Goal: Transaction & Acquisition: Purchase product/service

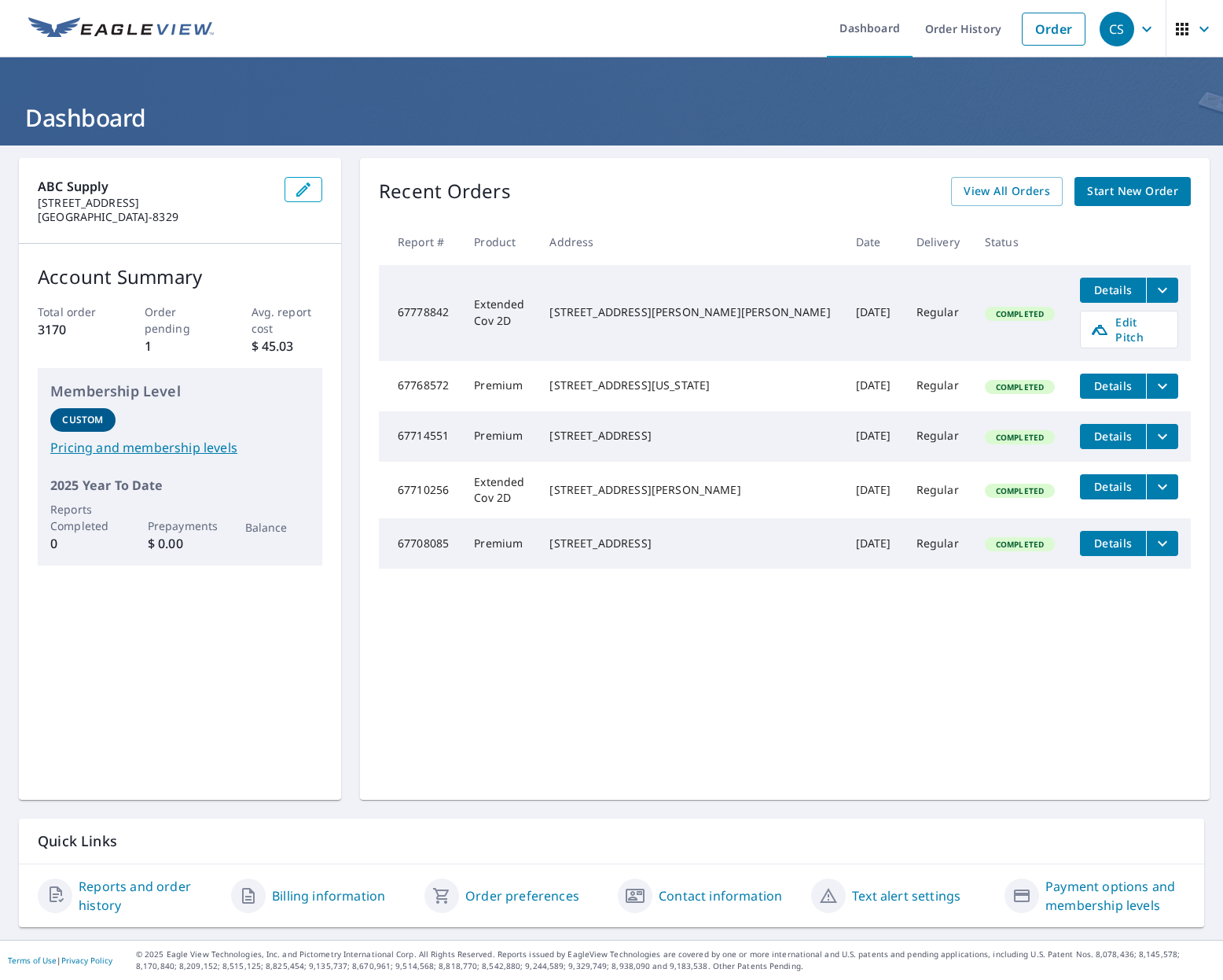
click at [984, 196] on span "Start New Order" at bounding box center [1132, 191] width 91 height 19
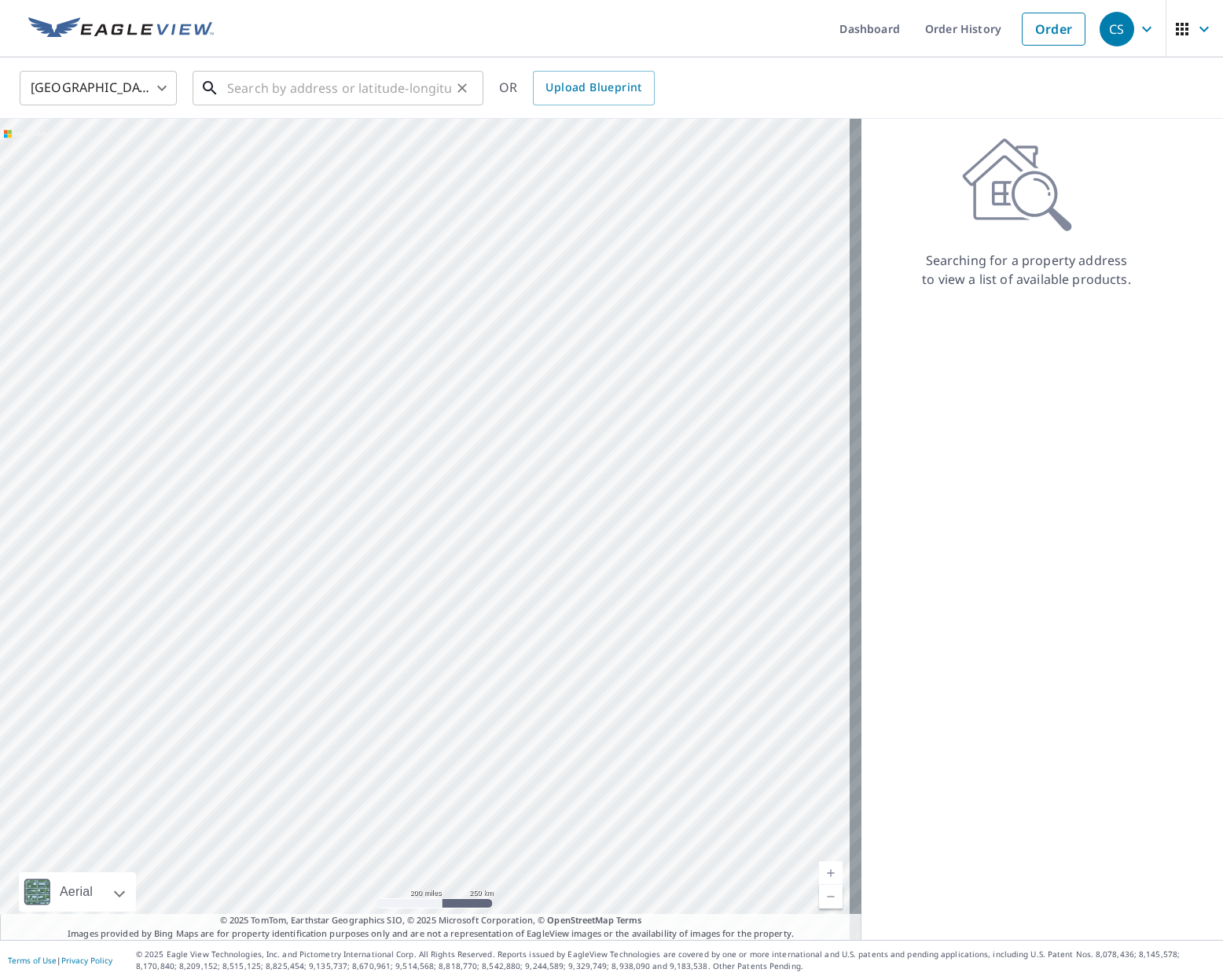
click at [293, 91] on input "text" at bounding box center [339, 88] width 224 height 44
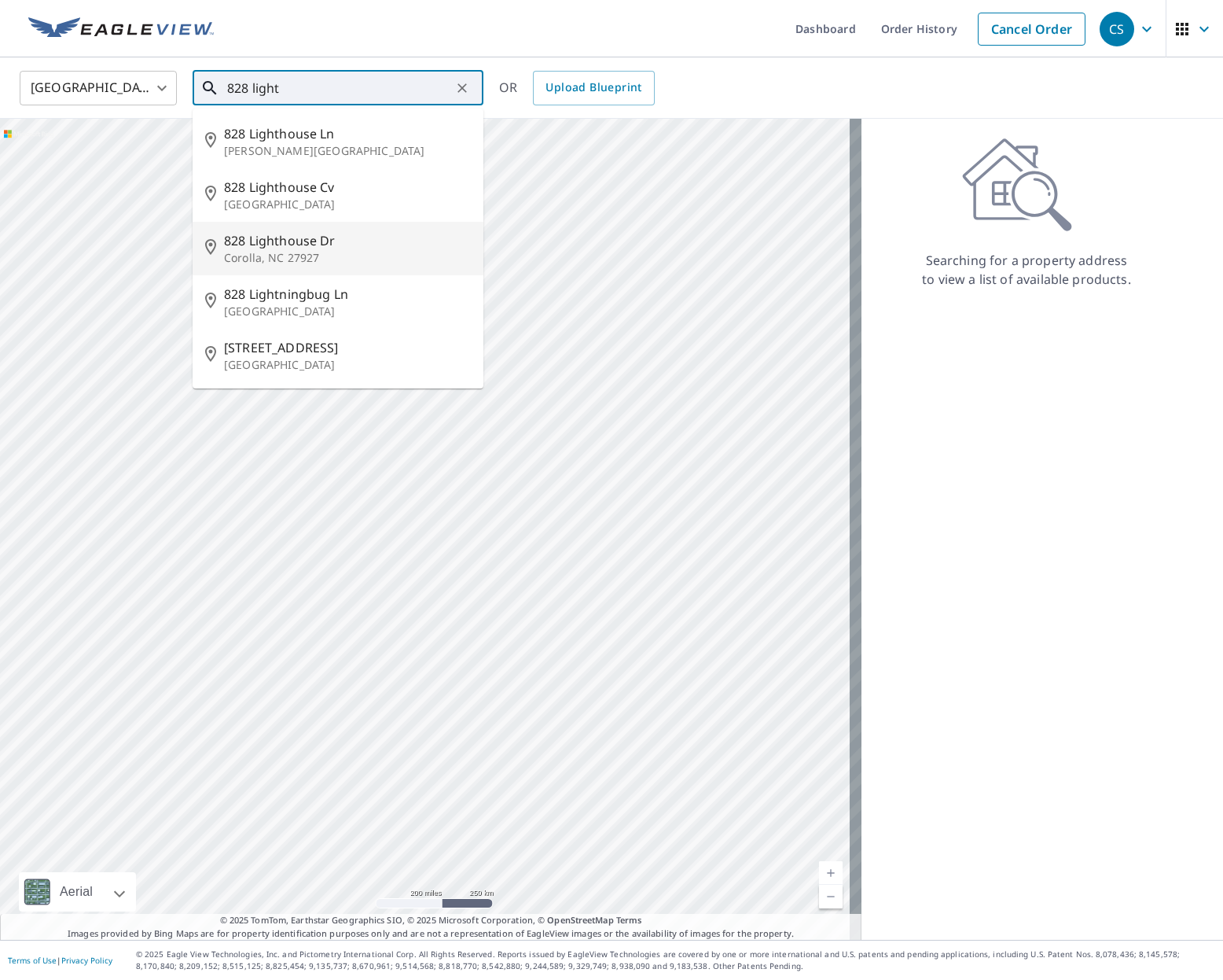
click at [282, 248] on span "828 Lighthouse Dr" at bounding box center [347, 240] width 247 height 19
type input "[STREET_ADDRESS][PERSON_NAME]"
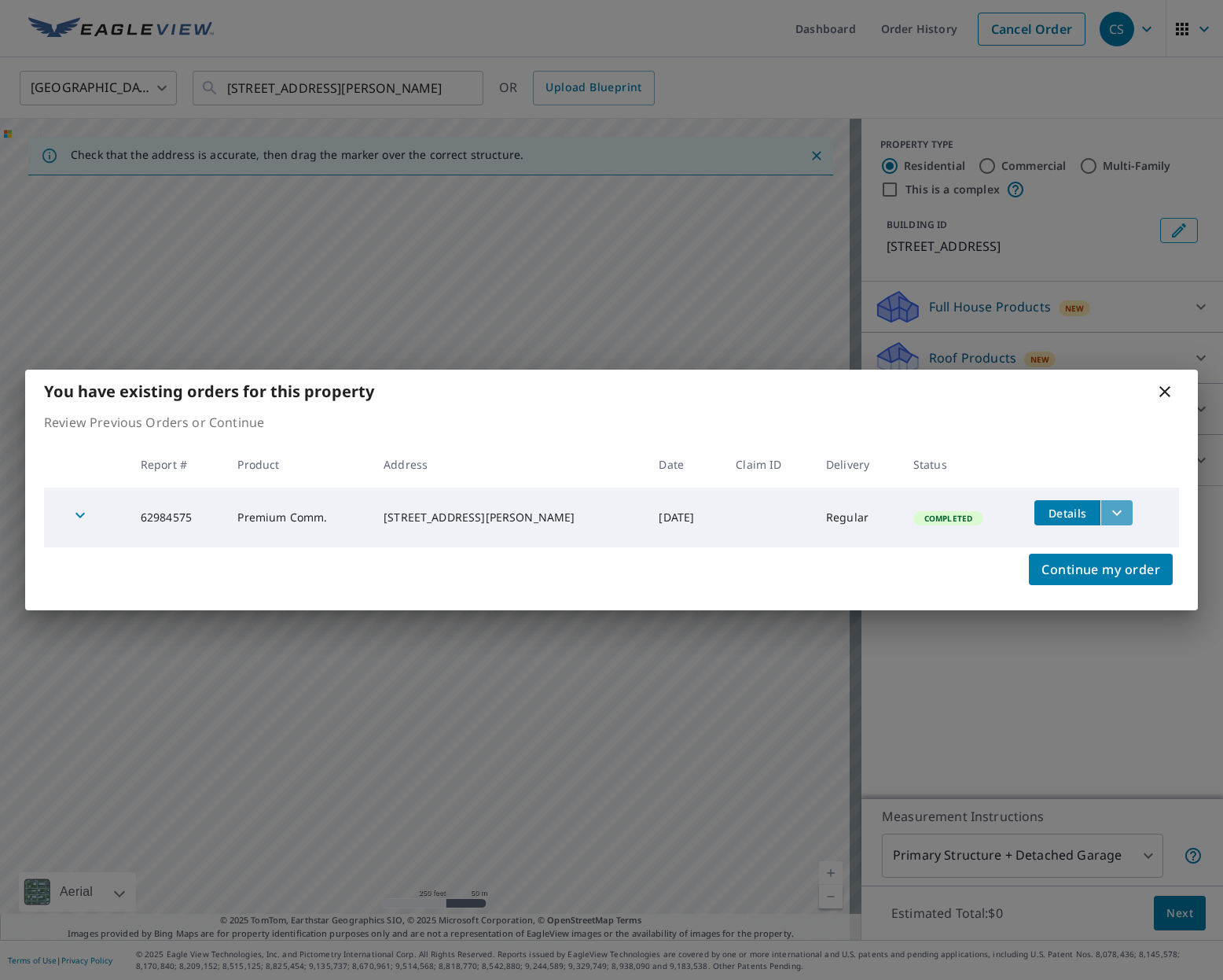
click at [984, 510] on icon "filesDropdownBtn-62984575" at bounding box center [1118, 513] width 19 height 19
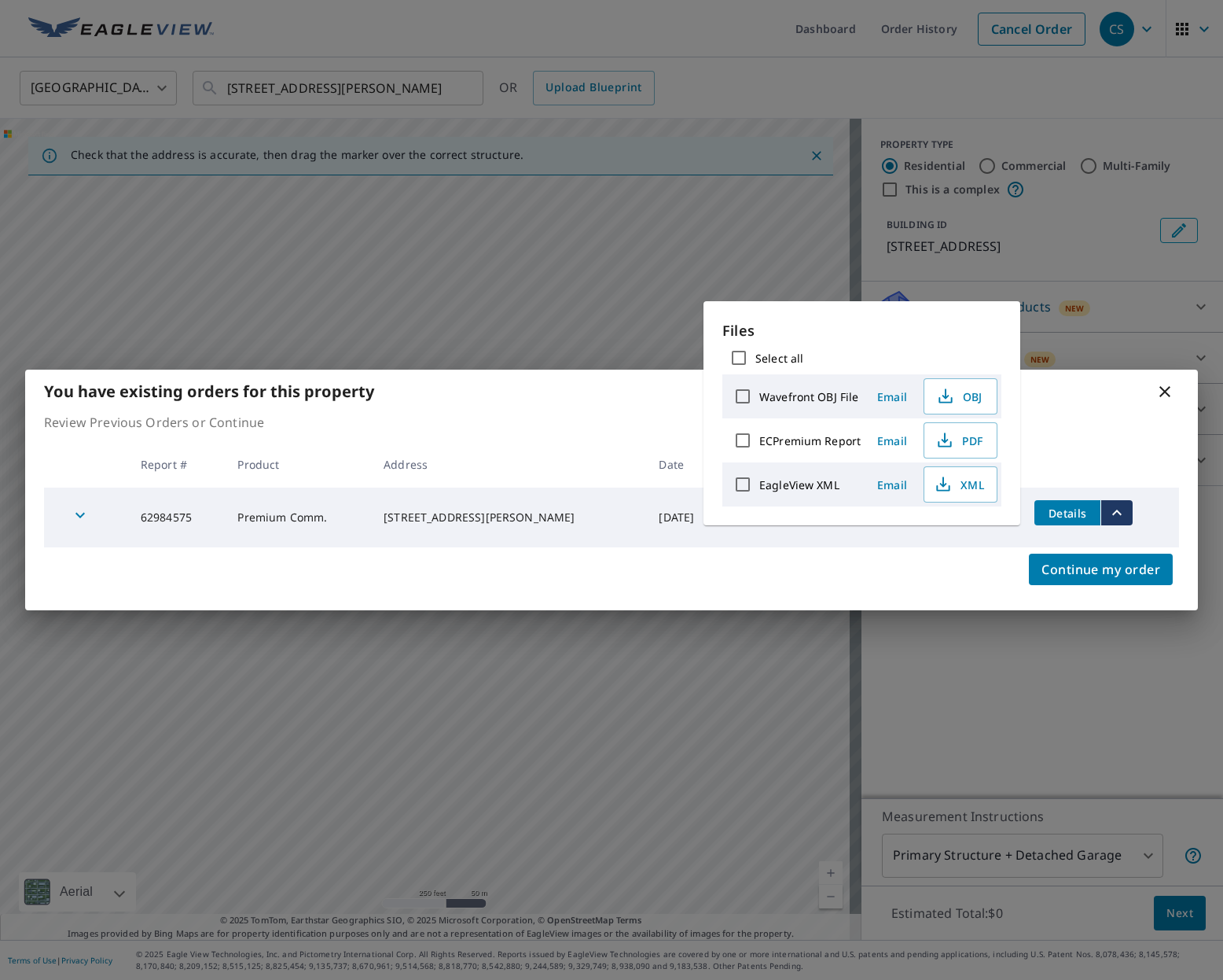
click at [744, 438] on input "ECPremium Report" at bounding box center [743, 440] width 33 height 33
checkbox input "true"
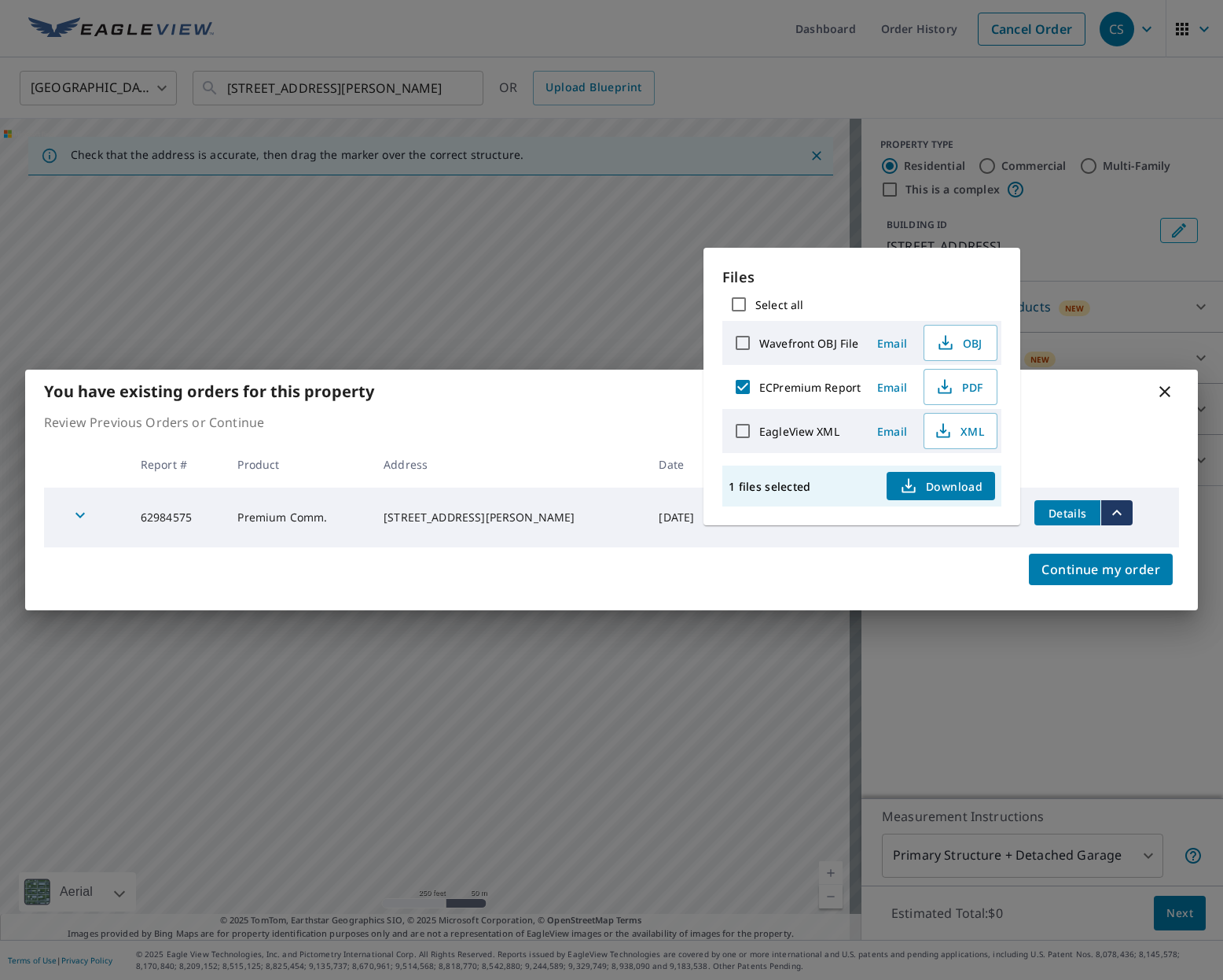
click at [934, 490] on span "Download" at bounding box center [941, 487] width 83 height 19
click at [984, 389] on icon at bounding box center [1165, 392] width 19 height 19
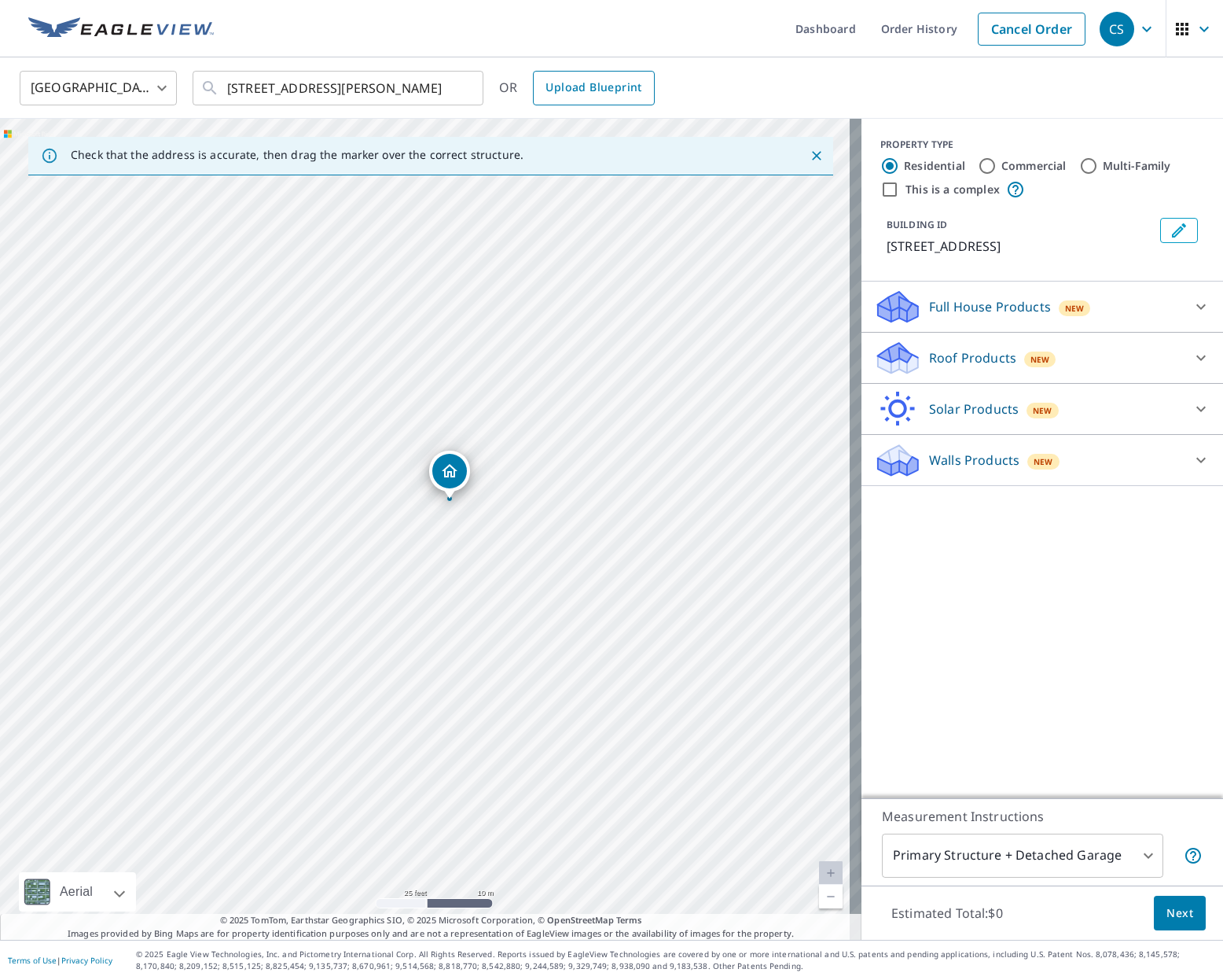
click at [559, 87] on span "Upload Blueprint" at bounding box center [593, 88] width 96 height 19
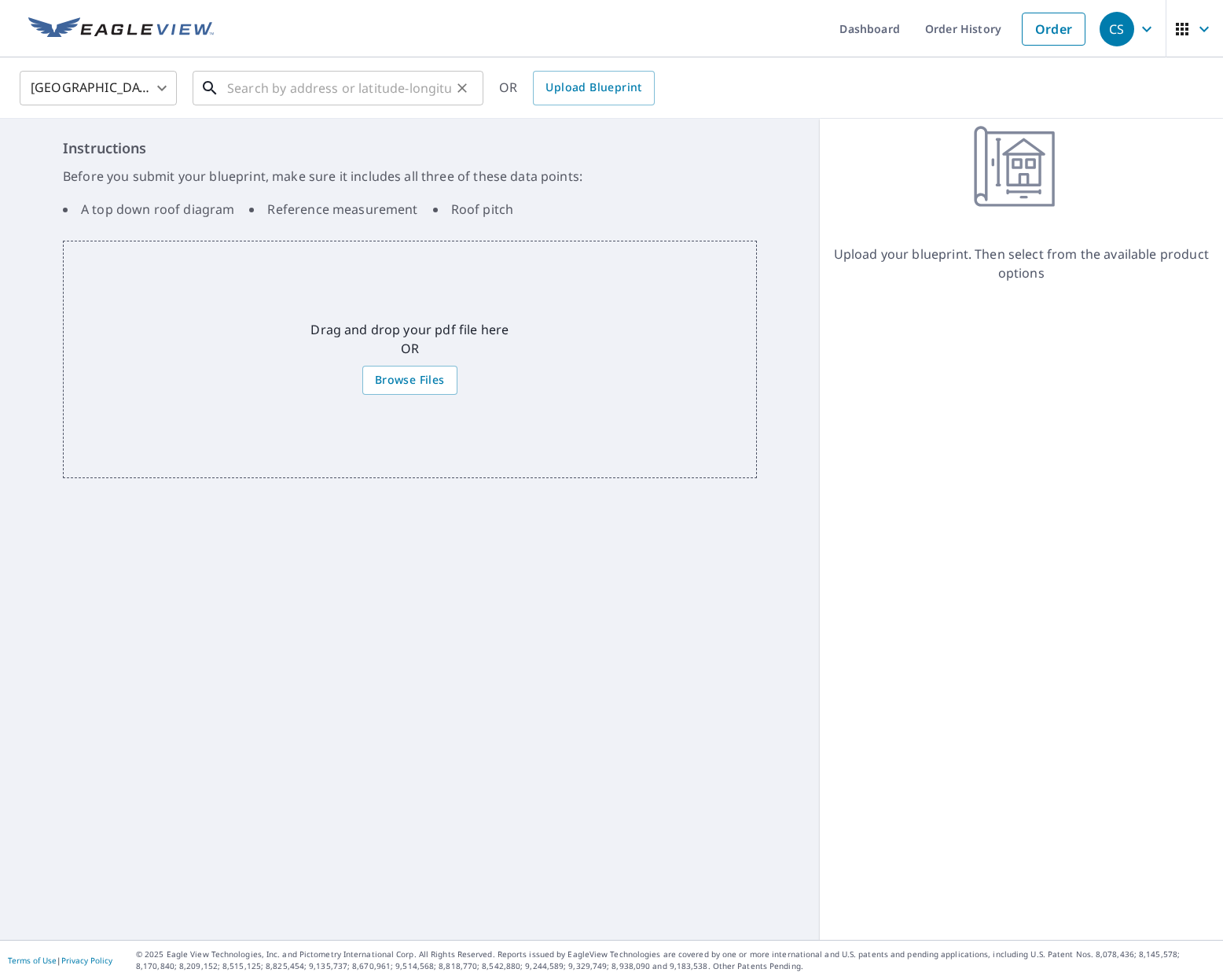
click at [283, 77] on input "text" at bounding box center [339, 88] width 224 height 44
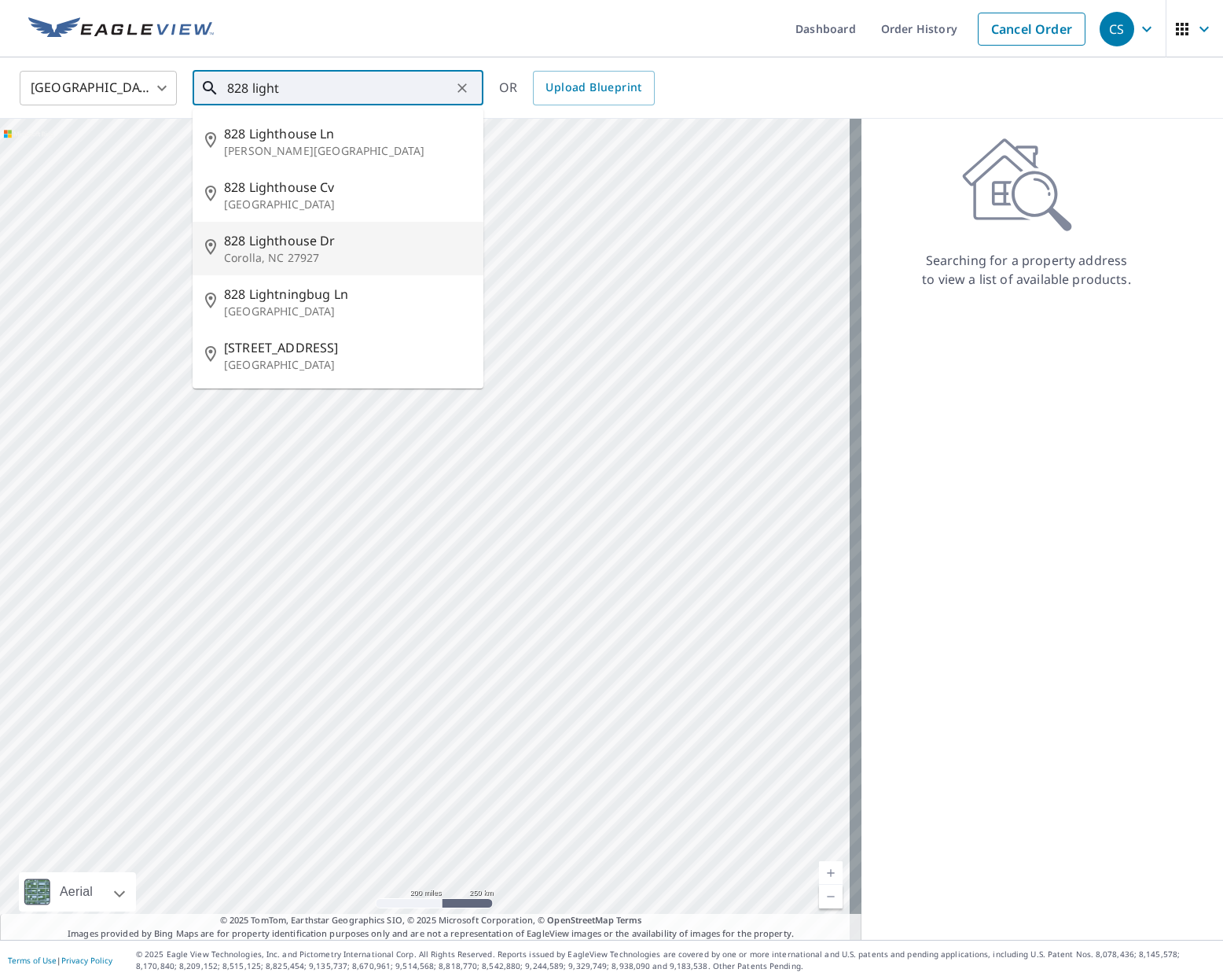
click at [268, 244] on span "828 Lighthouse Dr" at bounding box center [347, 240] width 247 height 19
type input "[STREET_ADDRESS][PERSON_NAME]"
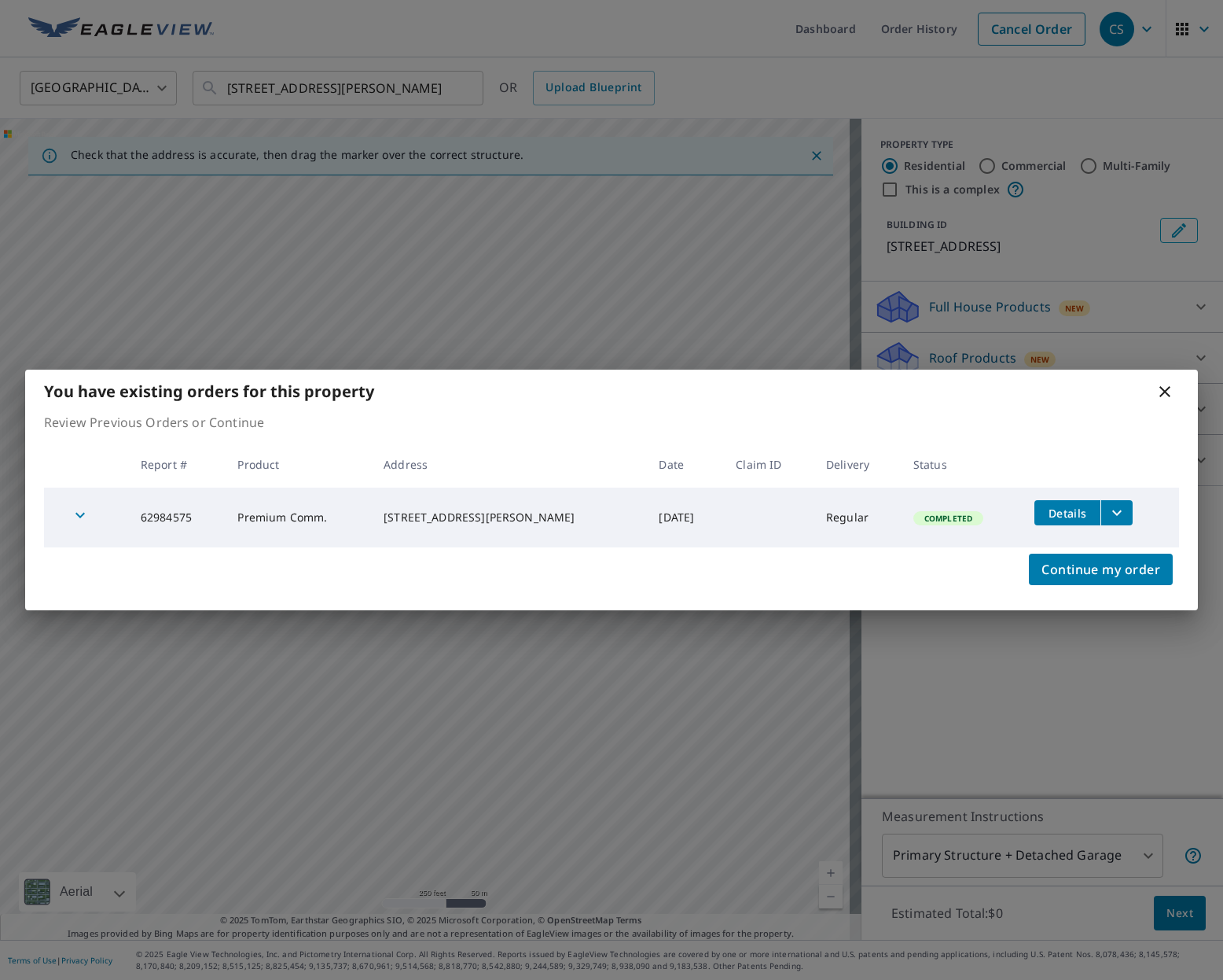
click at [984, 392] on icon at bounding box center [1164, 391] width 11 height 11
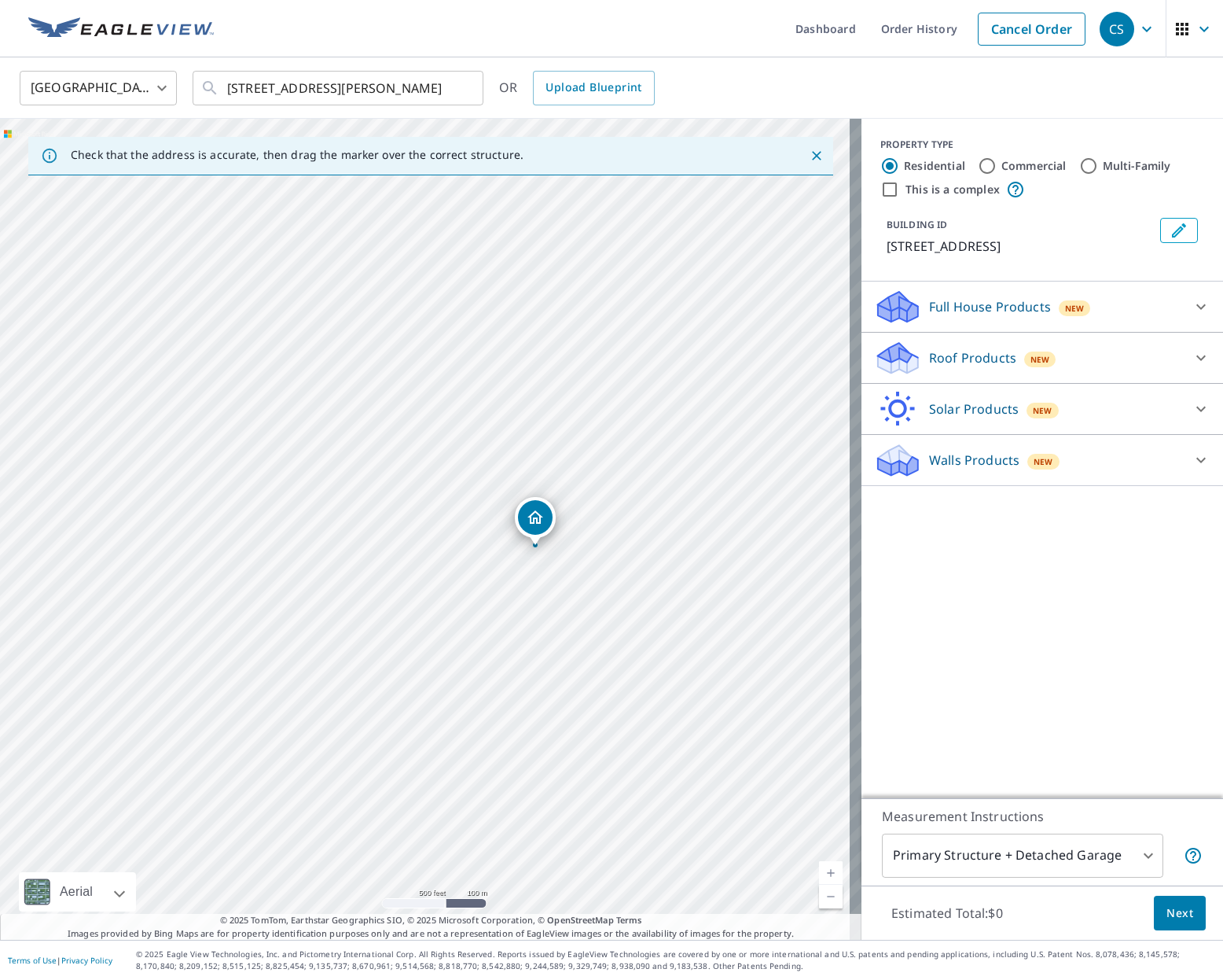
click at [984, 860] on body "CS CS Dashboard Order History Cancel Order CS [GEOGRAPHIC_DATA] [GEOGRAPHIC_DAT…" at bounding box center [611, 490] width 1223 height 980
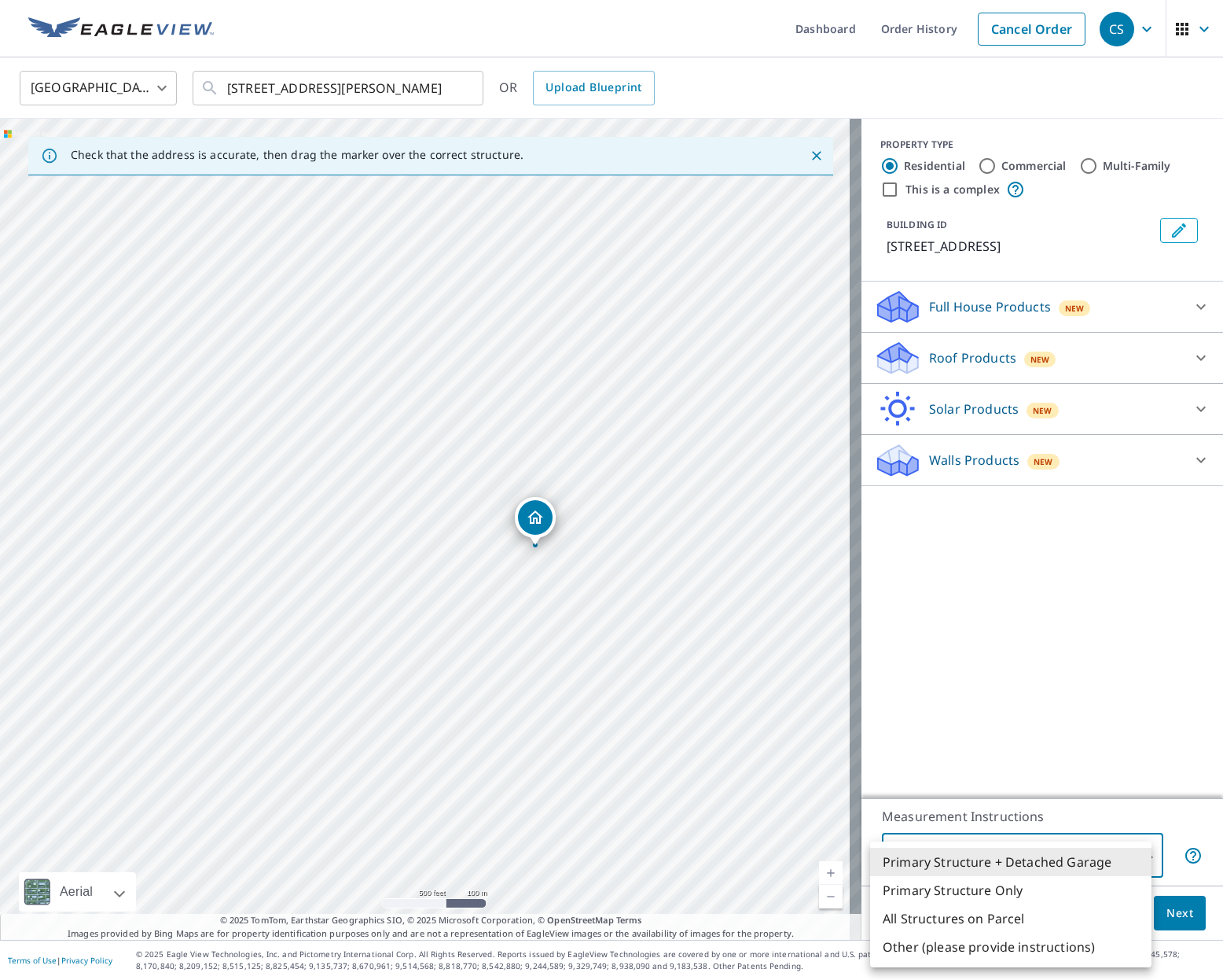
click at [984, 895] on li "Primary Structure Only" at bounding box center [1012, 889] width 282 height 28
type input "2"
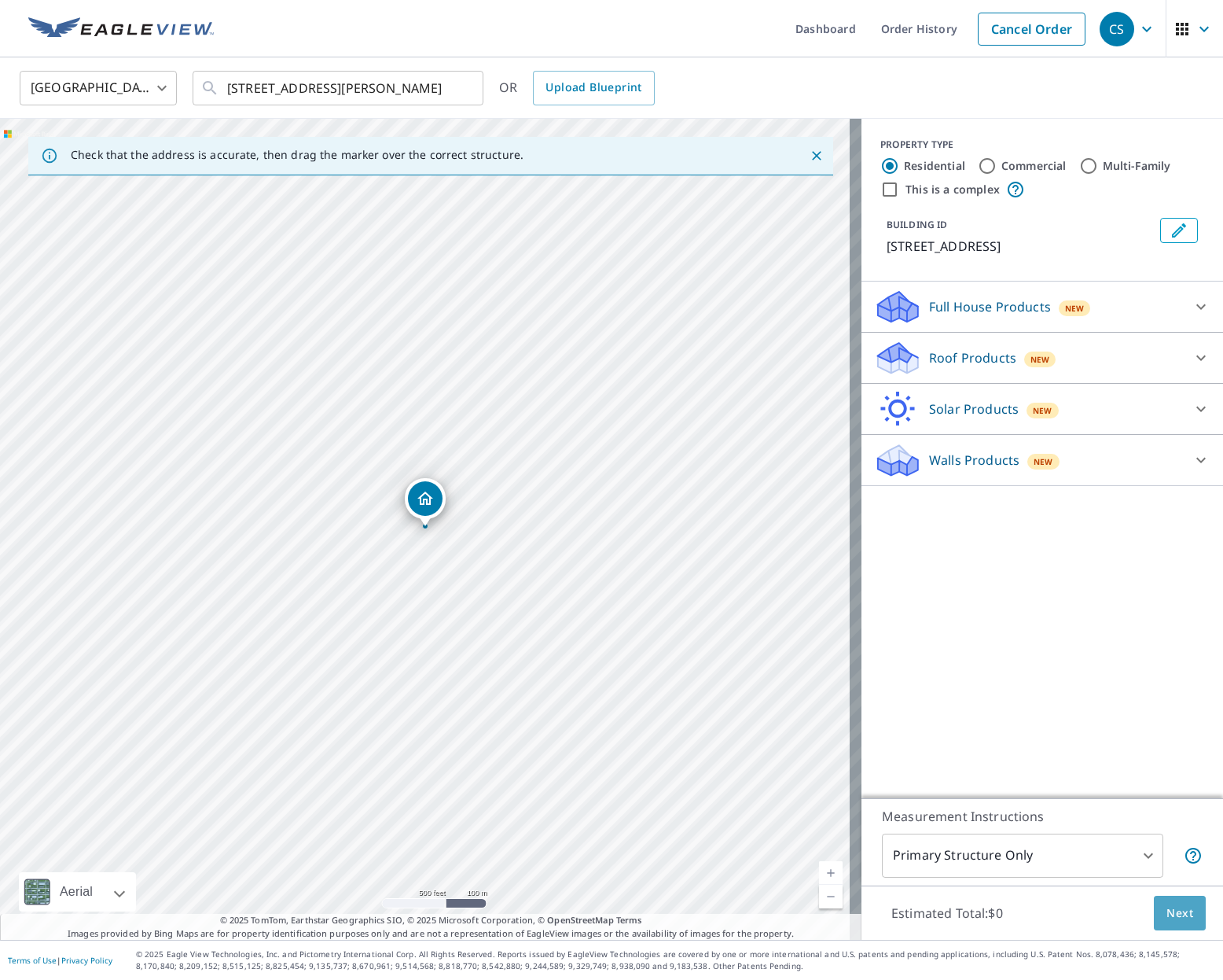
click at [984, 922] on button "Next" at bounding box center [1181, 913] width 52 height 36
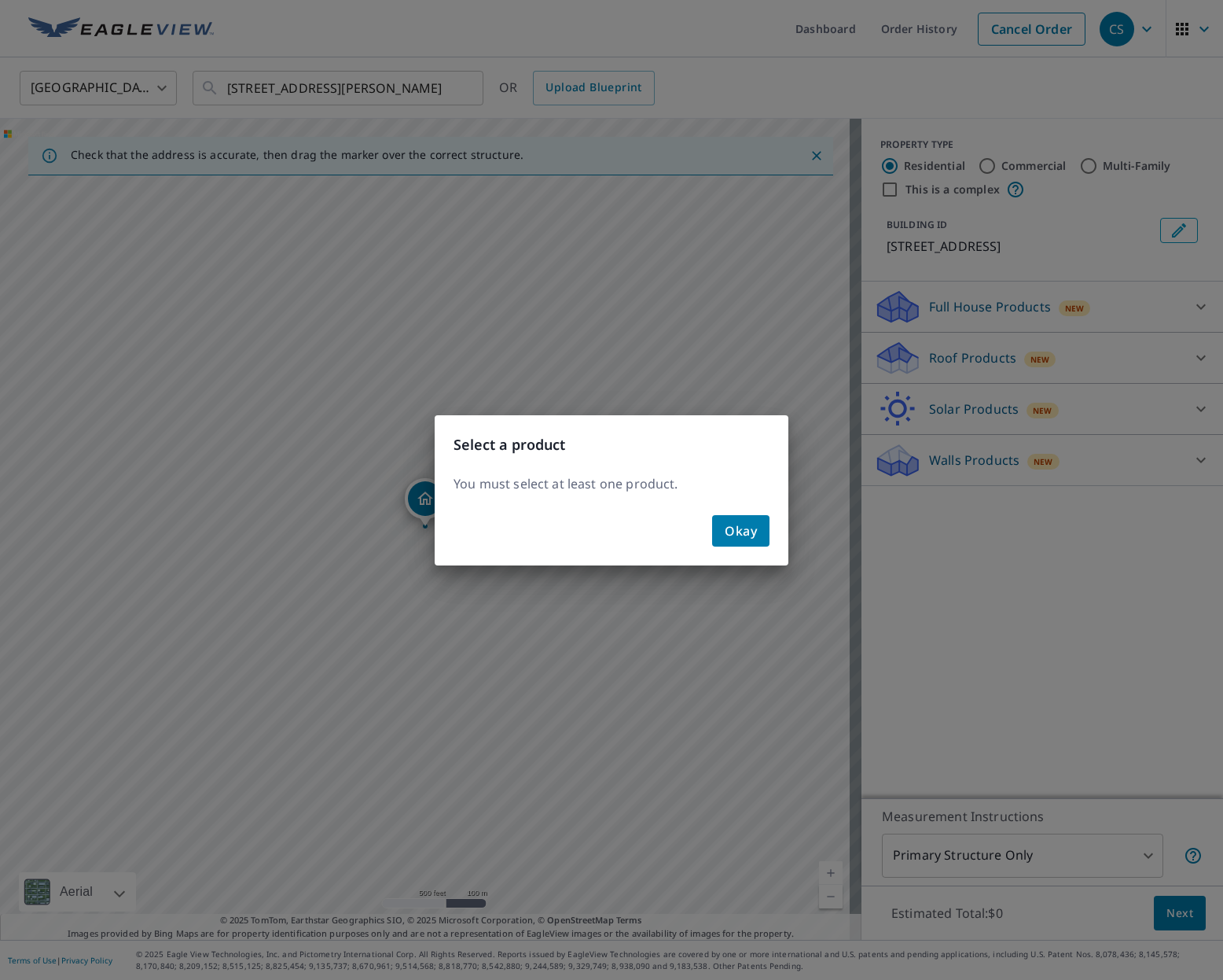
click at [724, 528] on button "Okay" at bounding box center [740, 530] width 57 height 32
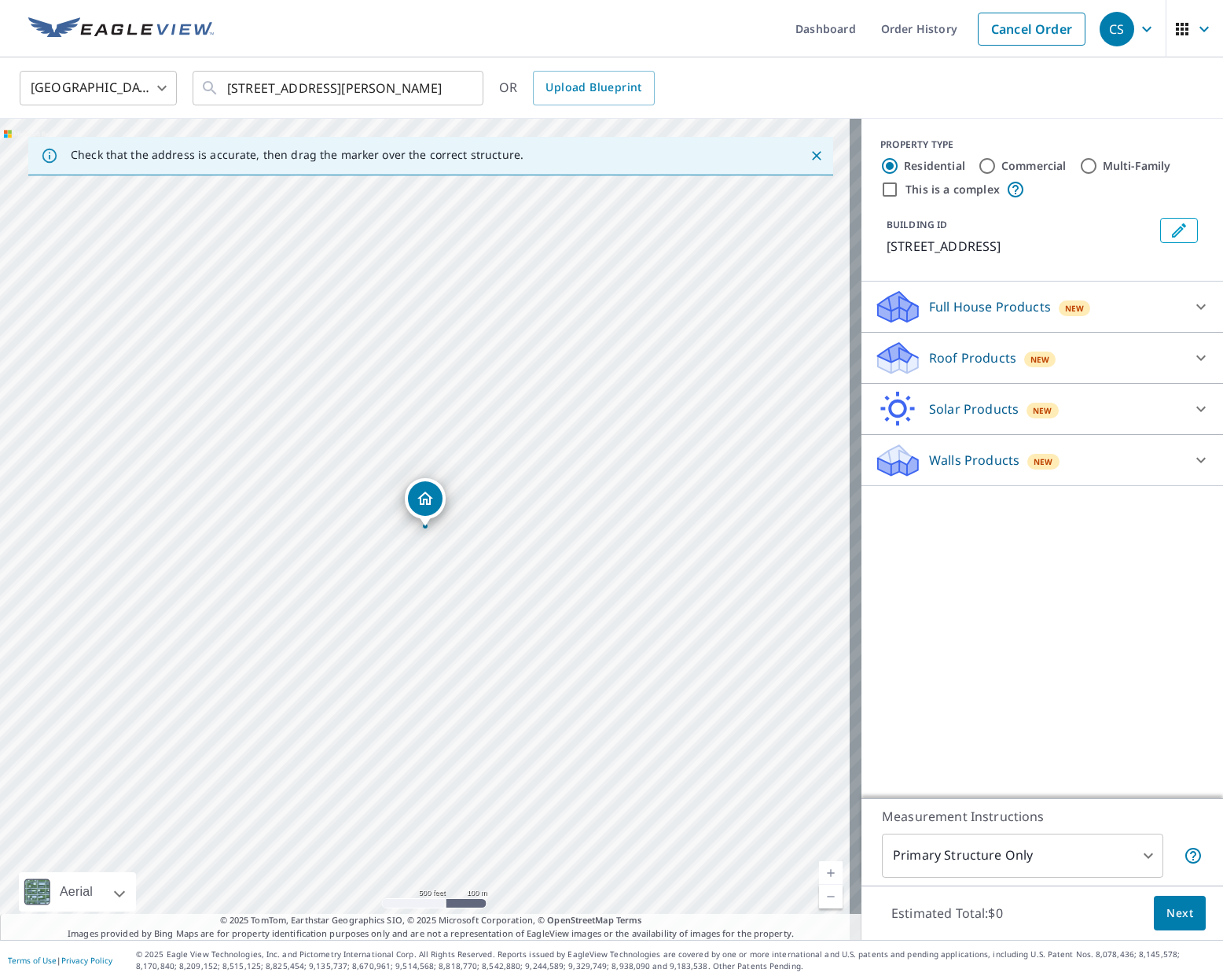
click at [984, 356] on p "Roof Products" at bounding box center [973, 358] width 87 height 19
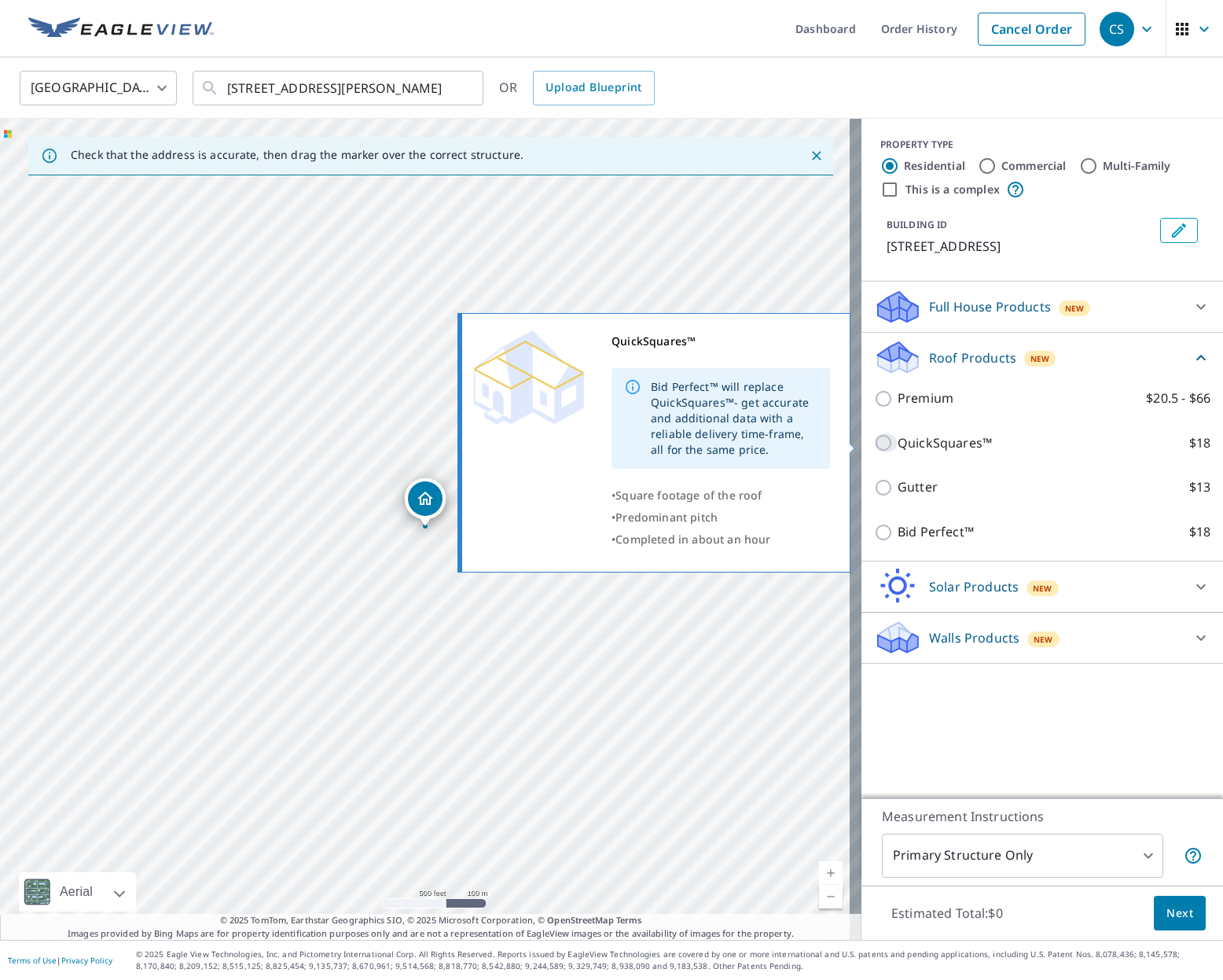
click at [875, 444] on input "QuickSquares™ $18" at bounding box center [886, 443] width 23 height 19
checkbox input "true"
type input "1"
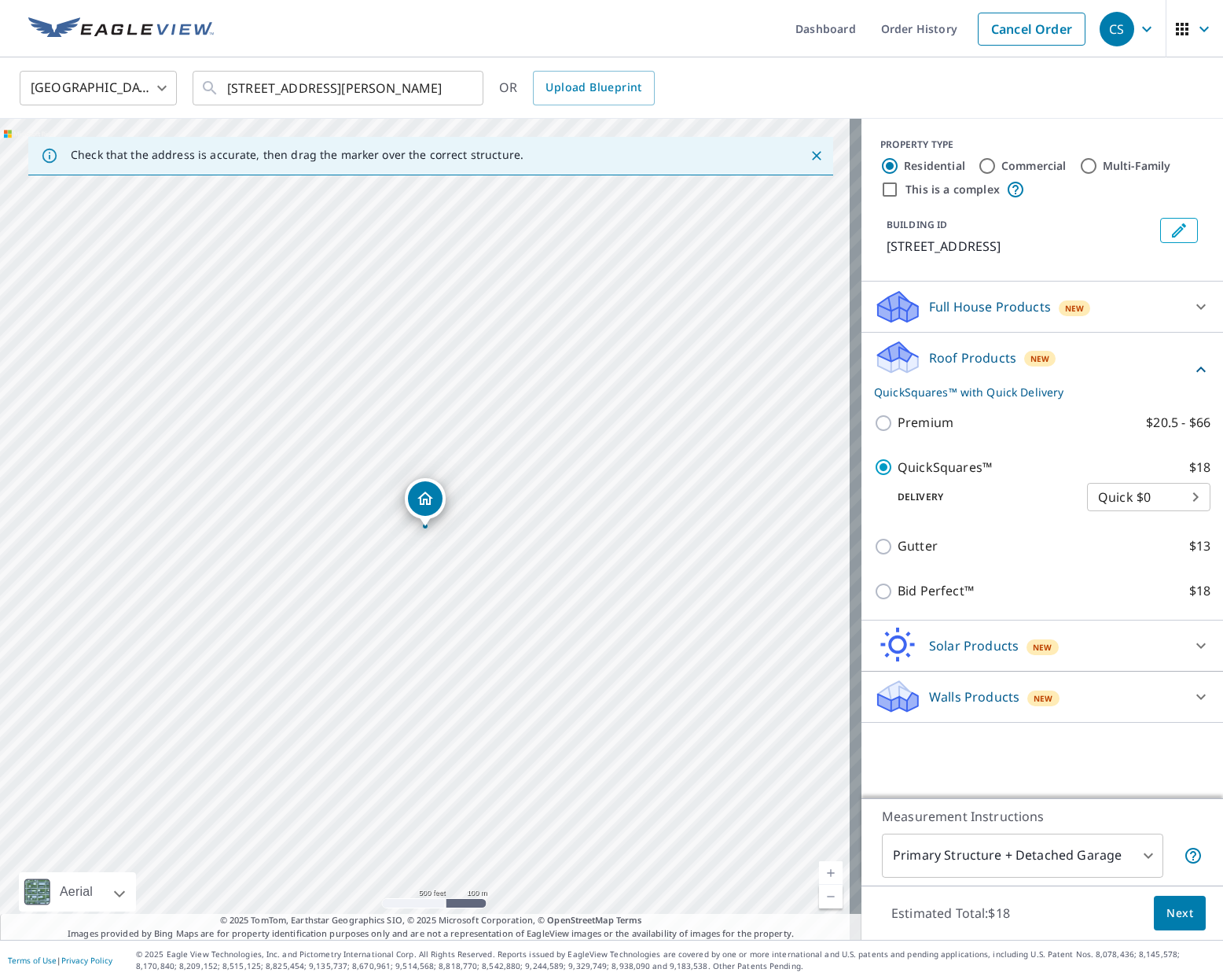
click at [984, 910] on span "Next" at bounding box center [1181, 913] width 27 height 19
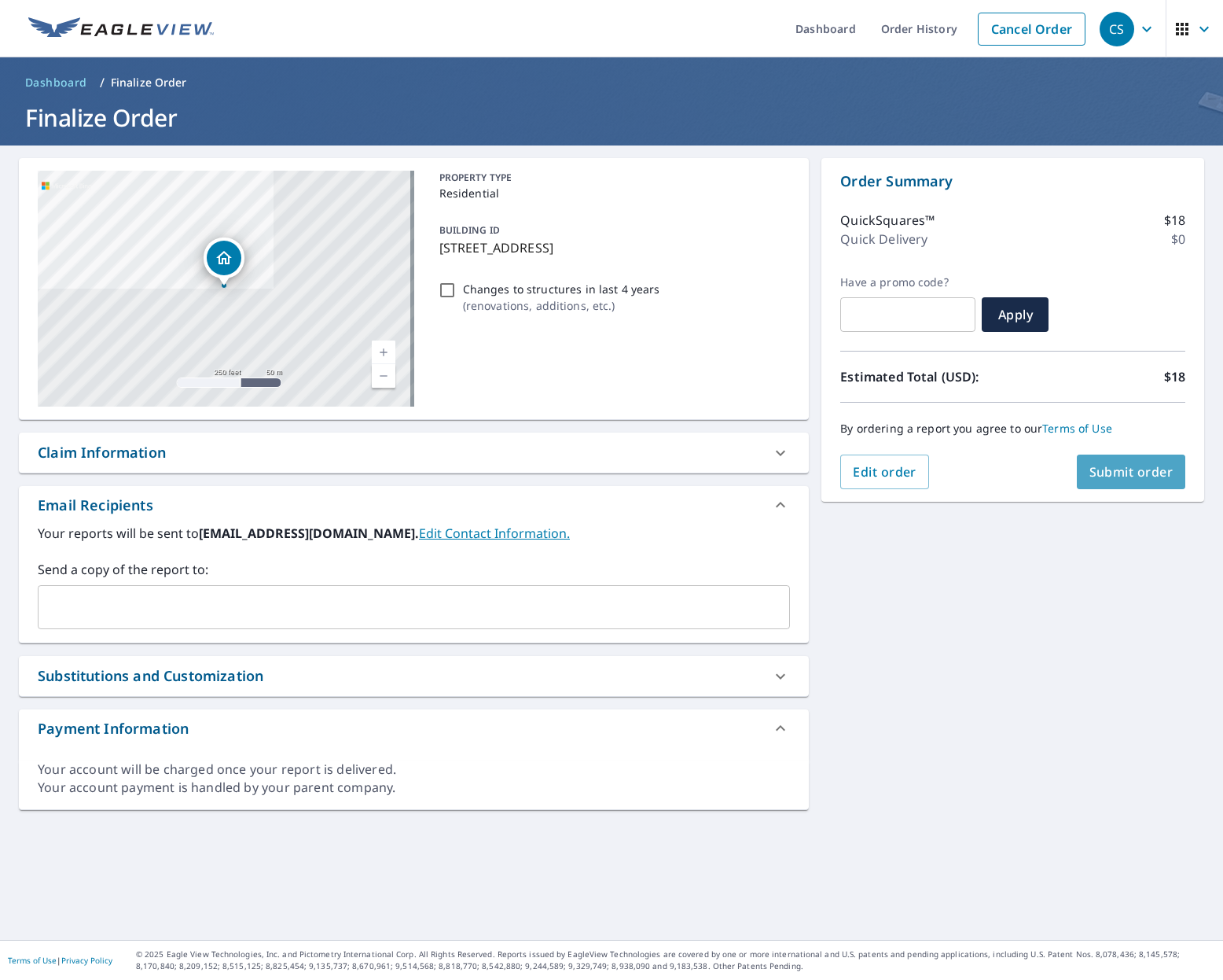
click at [984, 475] on span "Submit order" at bounding box center [1131, 472] width 84 height 17
checkbox input "true"
